Goal: Task Accomplishment & Management: Manage account settings

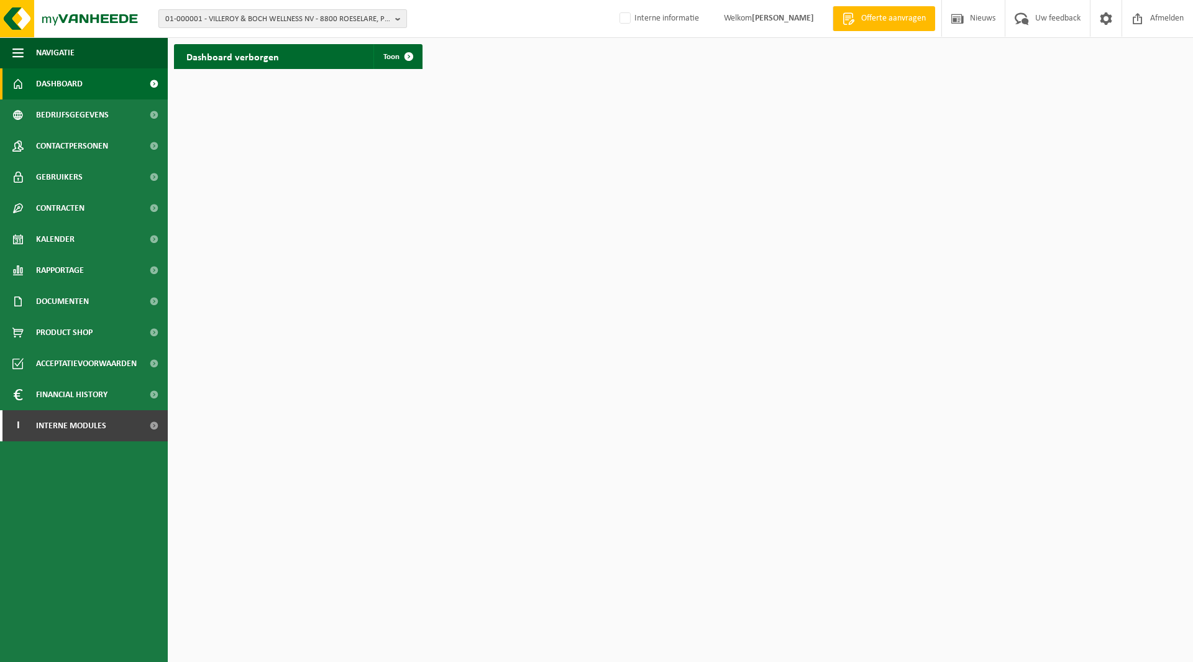
click at [238, 14] on span "01-000001 - VILLEROY & BOCH WELLNESS NV - 8800 ROESELARE, POPULIERSTRAAT 1" at bounding box center [277, 19] width 225 height 19
type input "castinpar"
click at [224, 58] on strong "10-744966 - CASTINGPAR SA - 6040 JUMET, ALLÉE CENTRALE 41" at bounding box center [271, 57] width 213 height 8
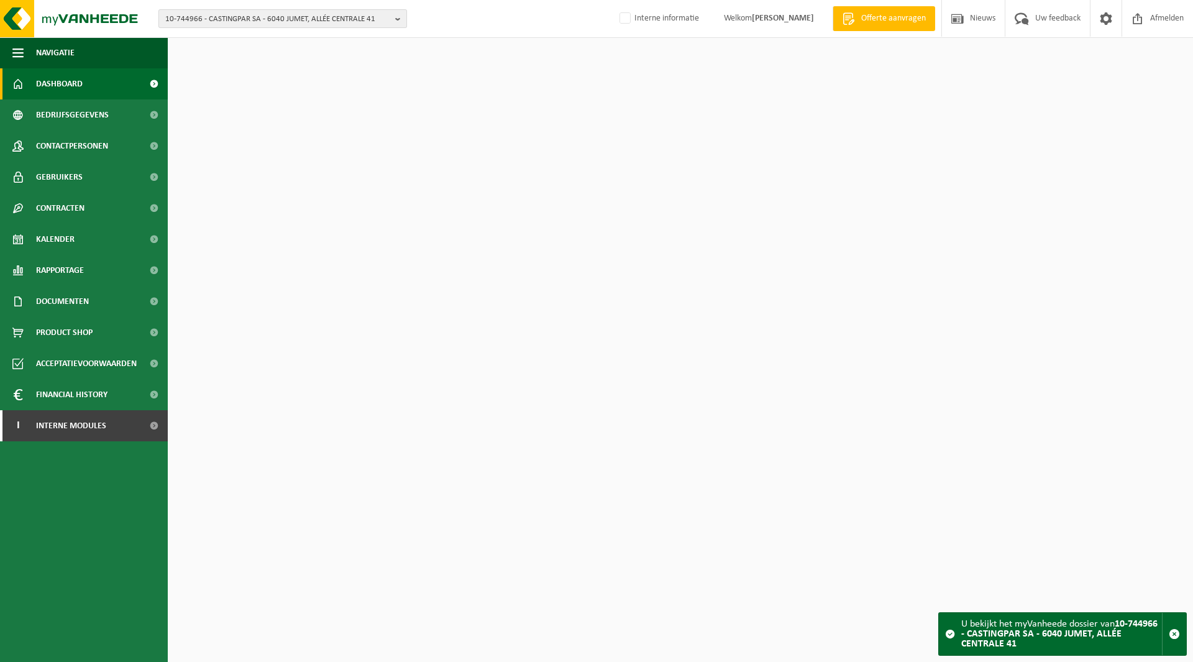
click at [207, 16] on span "10-744966 - CASTINGPAR SA - 6040 JUMET, ALLÉE CENTRALE 41" at bounding box center [277, 19] width 225 height 19
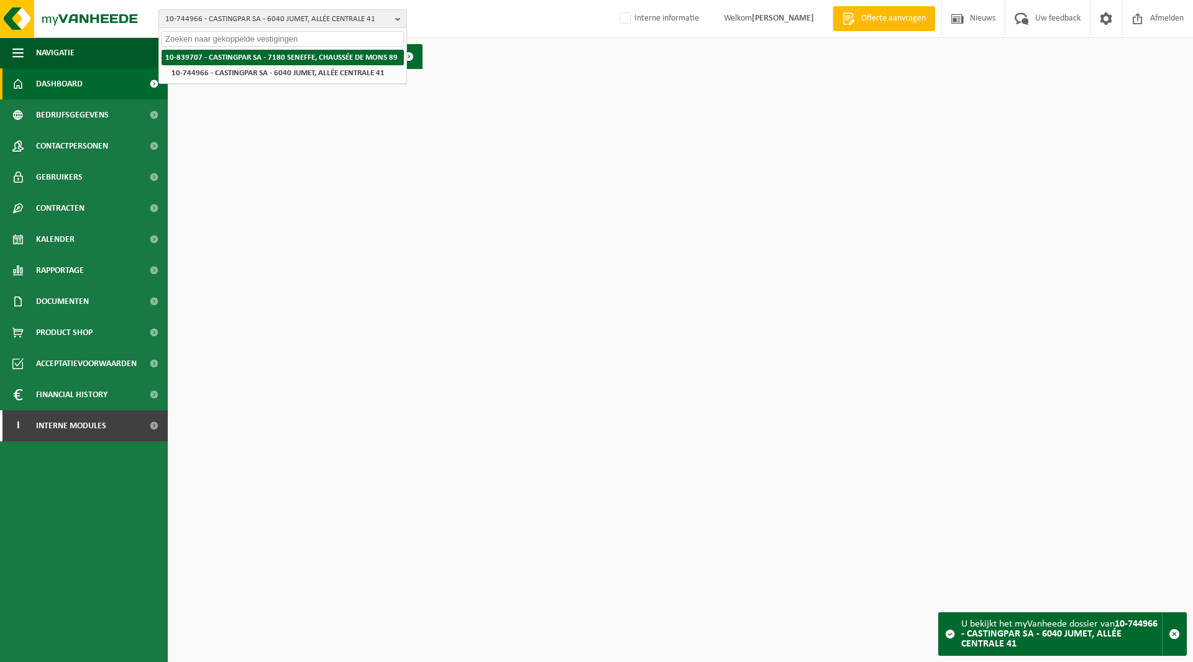
click at [206, 57] on strong "10-839707 - CASTINGPAR SA - 7180 SENEFFE, CHAUSSÉE DE MONS 89" at bounding box center [281, 57] width 232 height 8
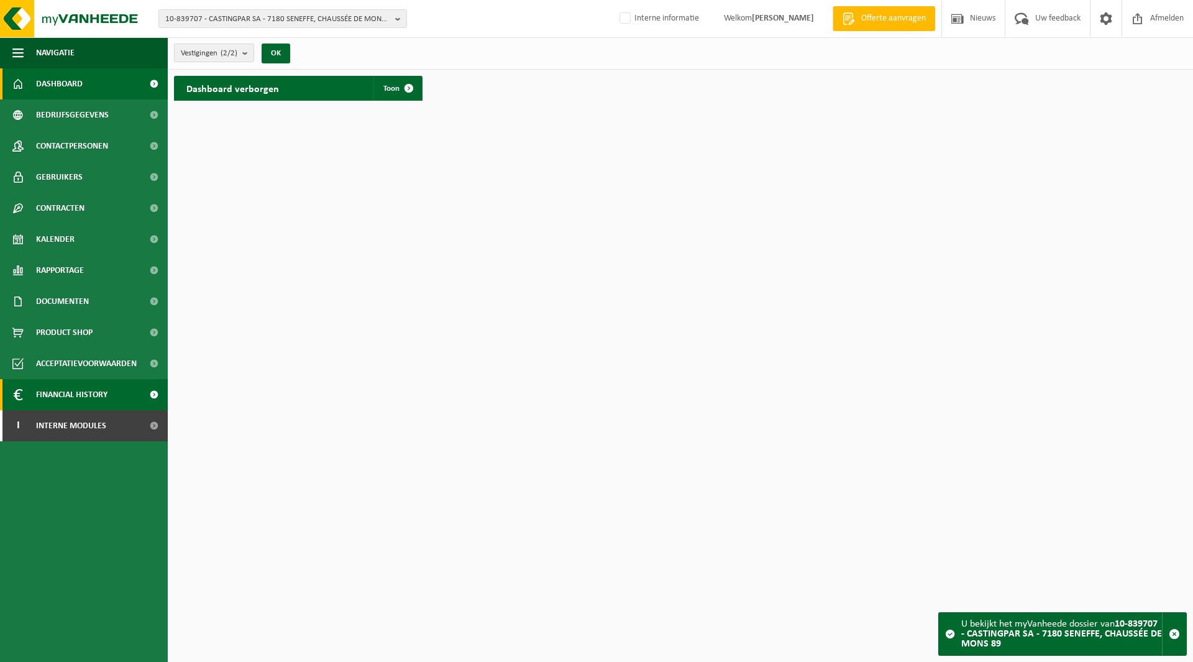
click at [84, 390] on span "Financial History" at bounding box center [71, 394] width 71 height 31
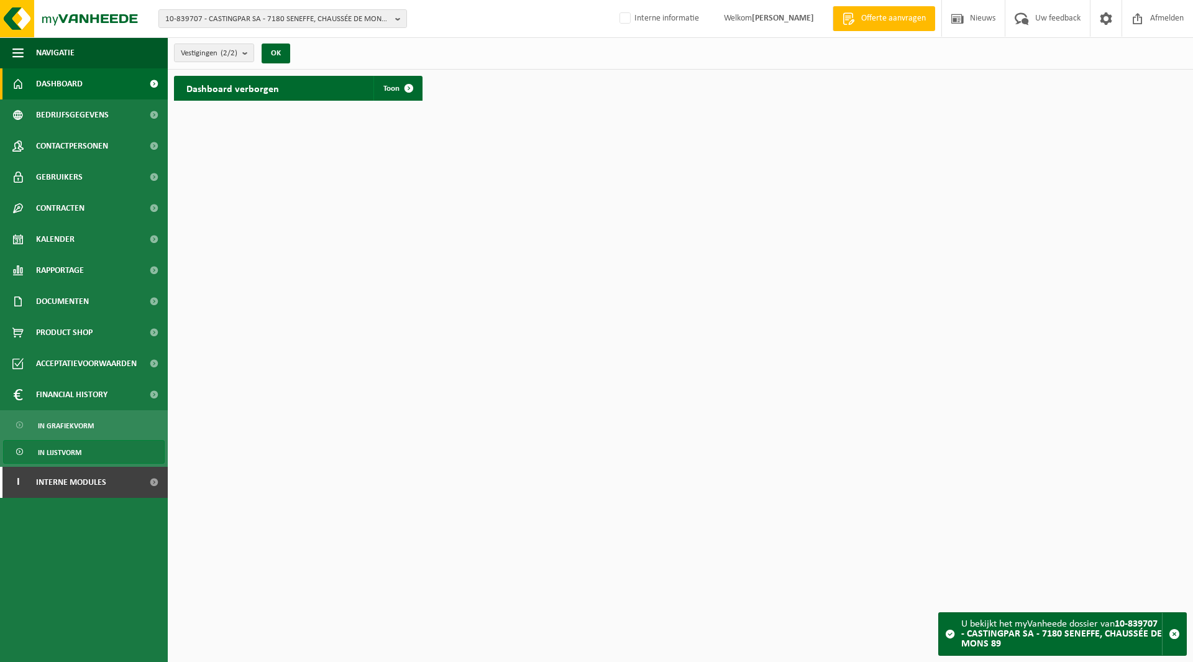
click at [82, 449] on link "In lijstvorm" at bounding box center [84, 452] width 162 height 24
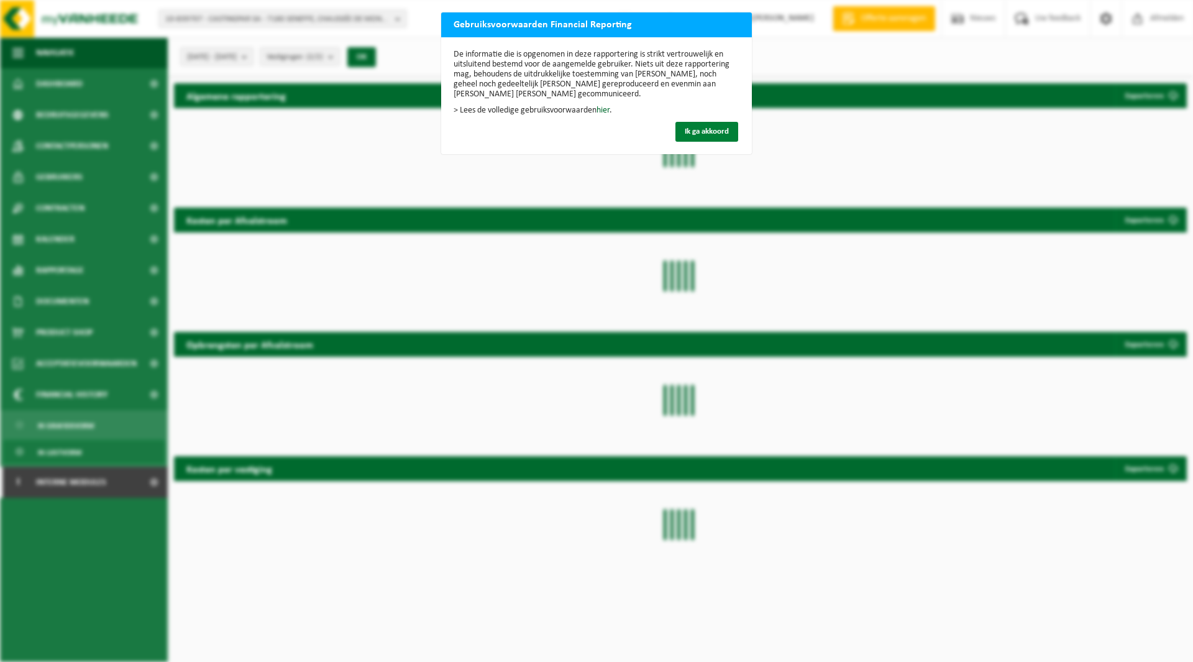
click at [728, 132] on button "Ik ga akkoord" at bounding box center [706, 132] width 63 height 20
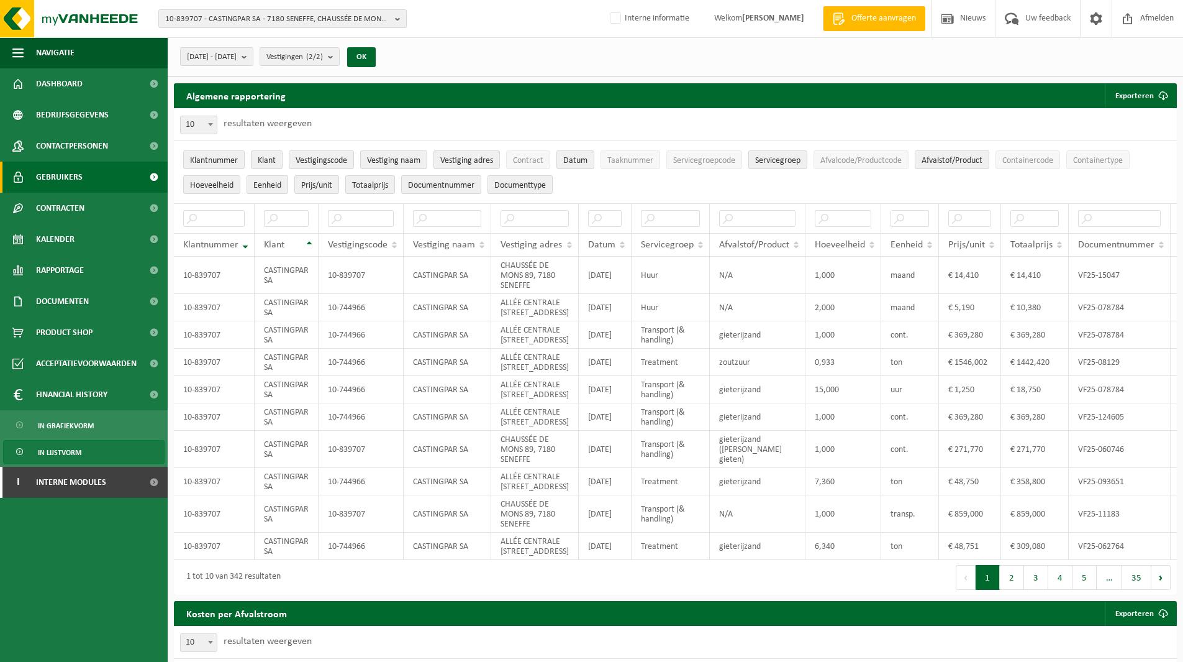
click at [80, 173] on span "Gebruikers" at bounding box center [59, 177] width 47 height 31
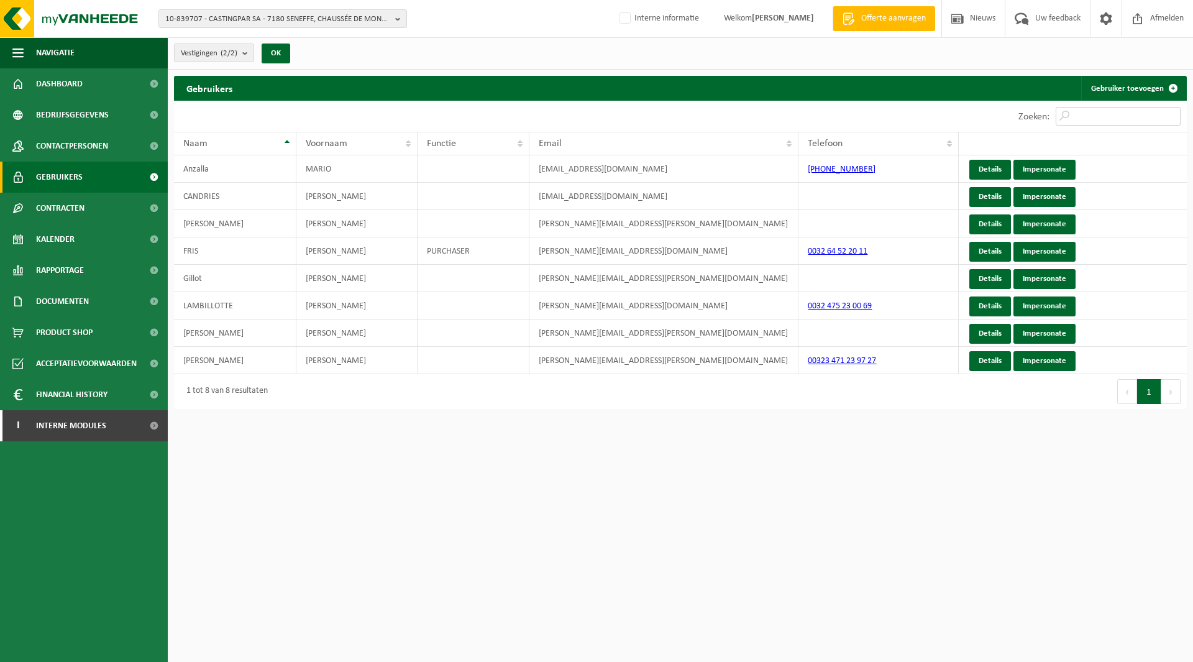
click at [1083, 115] on input "Zoeken:" at bounding box center [1117, 116] width 125 height 19
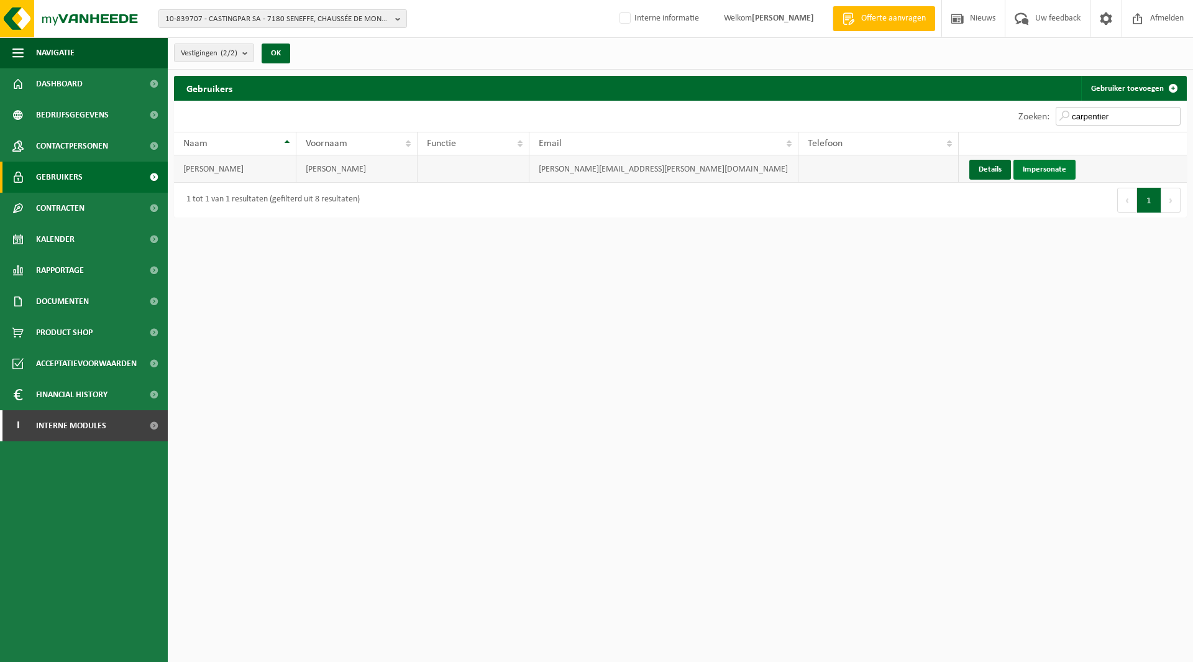
type input "carpentier"
click at [1054, 163] on link "Impersonate" at bounding box center [1044, 170] width 62 height 20
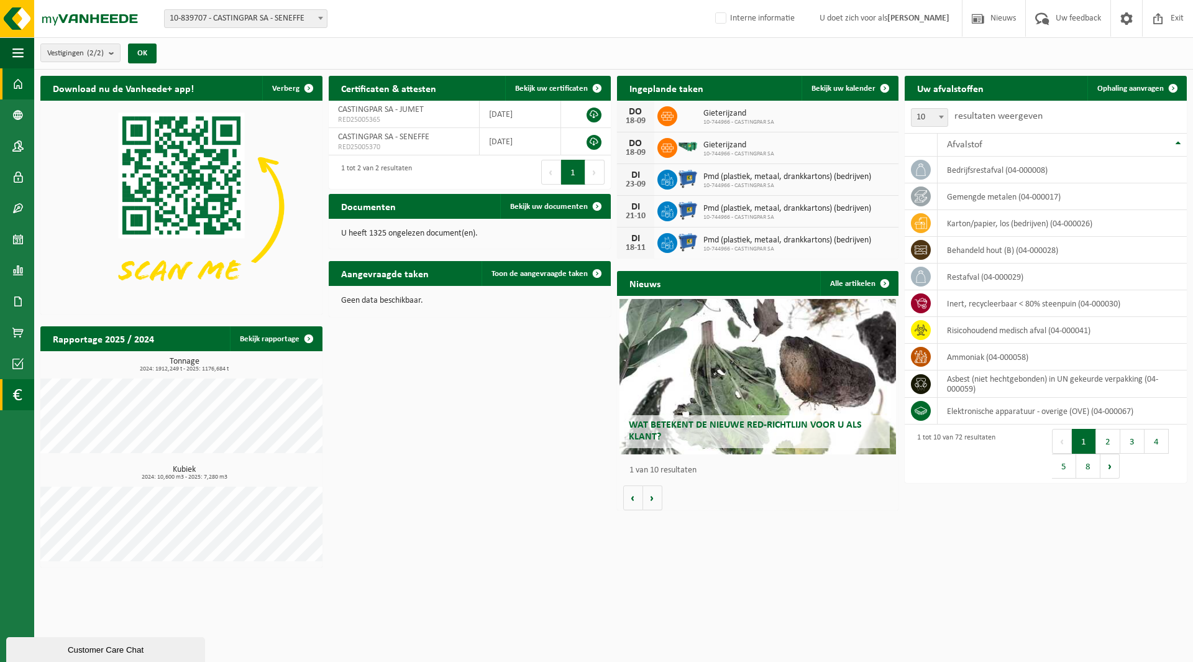
click at [20, 393] on span at bounding box center [16, 394] width 9 height 31
click at [85, 427] on span "In lijstvorm" at bounding box center [93, 421] width 43 height 24
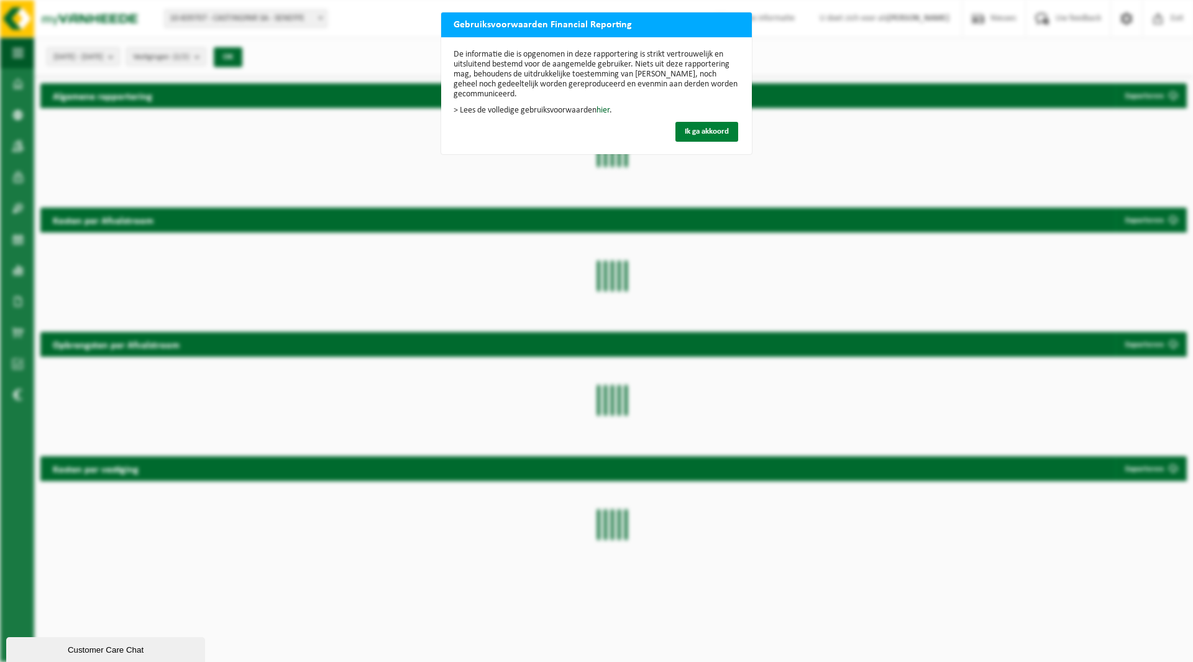
click at [709, 132] on span "Ik ga akkoord" at bounding box center [707, 131] width 44 height 8
